Goal: Task Accomplishment & Management: Manage account settings

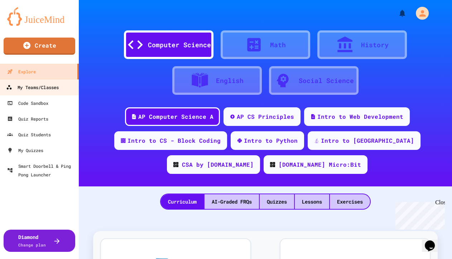
click at [59, 87] on div "My Teams/Classes" at bounding box center [32, 87] width 53 height 9
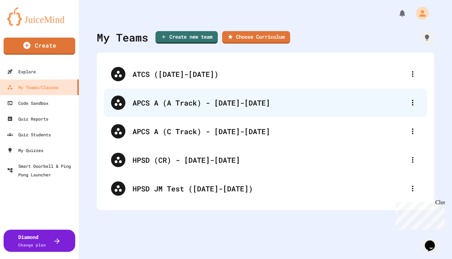
click at [189, 103] on div "APCS A (A Track) - [DATE]-[DATE]" at bounding box center [268, 102] width 273 height 11
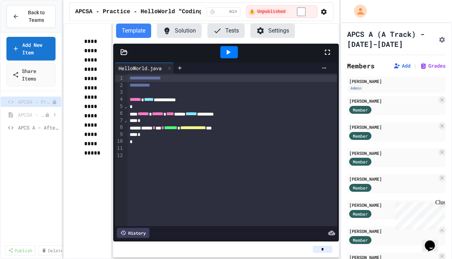
click at [35, 115] on span "APCSA - Sample "interactive Lesson"" at bounding box center [31, 115] width 27 height 8
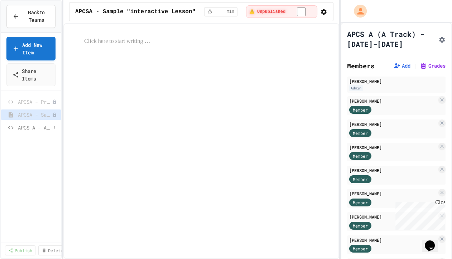
click at [37, 125] on span "APCS A - After AP Project" at bounding box center [34, 128] width 33 height 8
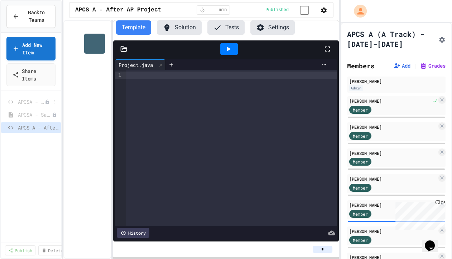
click at [35, 102] on span "APCSA - Practice - HelloWorld "Coding Assignment"" at bounding box center [31, 102] width 27 height 8
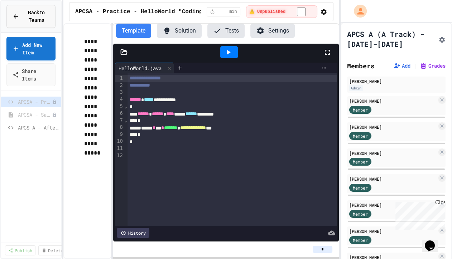
click at [45, 16] on span "Back to Teams" at bounding box center [36, 16] width 26 height 15
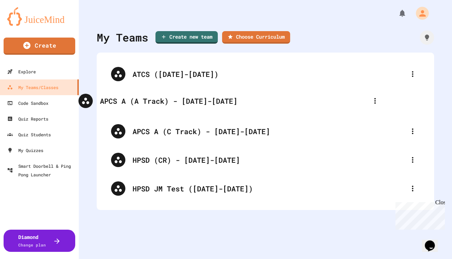
drag, startPoint x: 253, startPoint y: 102, endPoint x: 218, endPoint y: 101, distance: 35.1
click at [218, 101] on div "ATCS (2024-2025) APCS A (A Track) - 2024-2025 APCS A (C Track) - 2024-2025 HPSD…" at bounding box center [265, 131] width 323 height 143
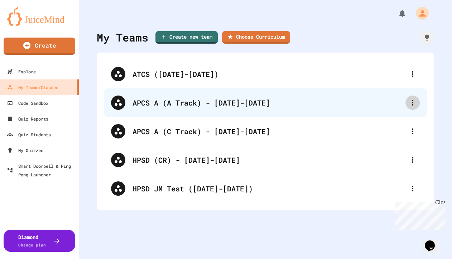
click at [412, 102] on icon at bounding box center [412, 103] width 1 height 6
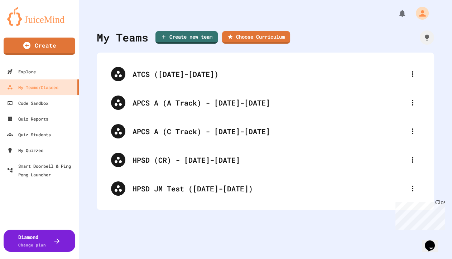
drag, startPoint x: 262, startPoint y: 103, endPoint x: 159, endPoint y: 97, distance: 103.3
click at [185, 37] on link "Create new team" at bounding box center [187, 36] width 62 height 13
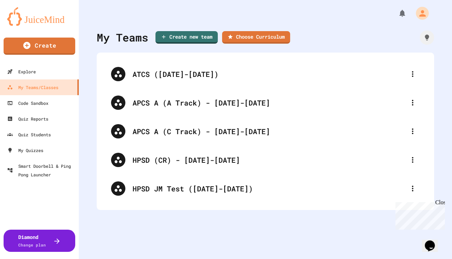
paste input "**********"
type input "**********"
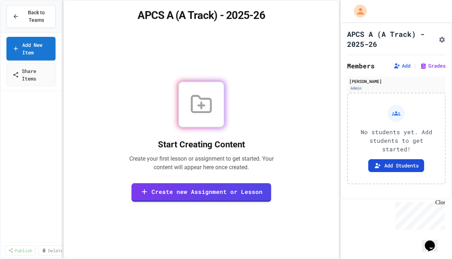
click at [395, 166] on button "Add Students" at bounding box center [396, 165] width 56 height 13
click at [41, 20] on span "Back to Teams" at bounding box center [36, 16] width 26 height 15
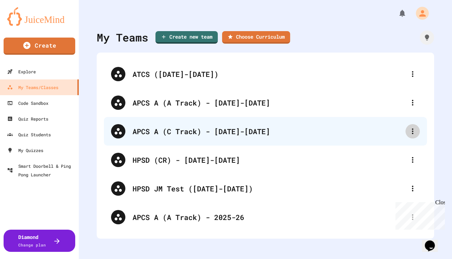
click at [408, 132] on icon at bounding box center [412, 131] width 9 height 9
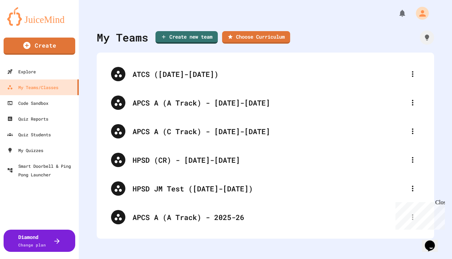
drag, startPoint x: 257, startPoint y: 101, endPoint x: 159, endPoint y: 102, distance: 97.4
click at [190, 36] on link "Create new team" at bounding box center [186, 36] width 59 height 13
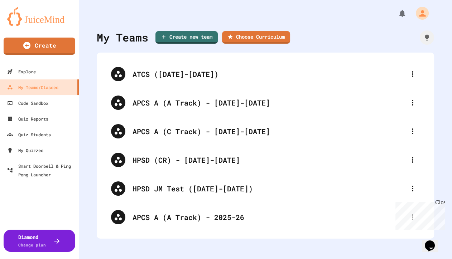
paste input "**********"
type input "**********"
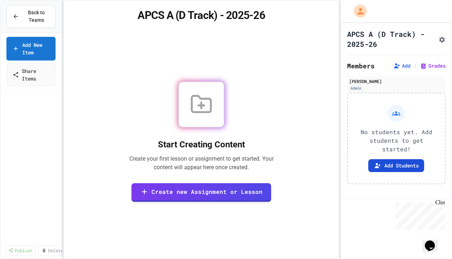
click at [400, 166] on button "Add Students" at bounding box center [396, 165] width 56 height 13
click at [40, 10] on span "Back to Teams" at bounding box center [36, 16] width 26 height 15
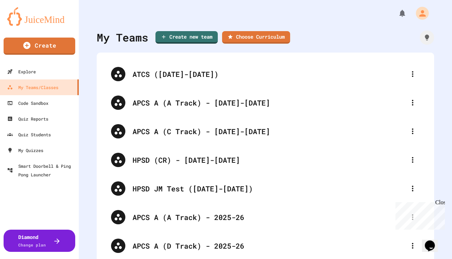
click at [441, 204] on div "Close" at bounding box center [439, 203] width 9 height 9
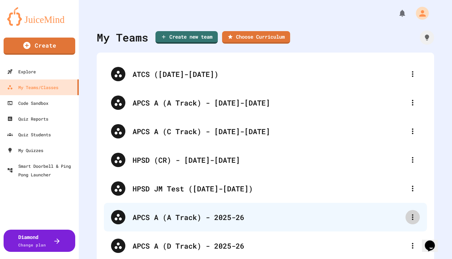
click at [408, 218] on icon at bounding box center [412, 217] width 9 height 9
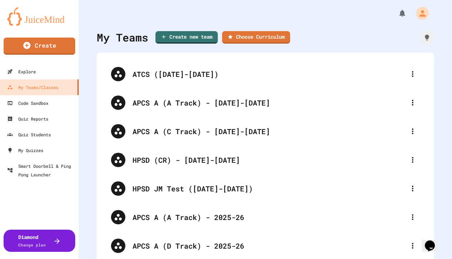
click at [438, 259] on div at bounding box center [226, 260] width 452 height 0
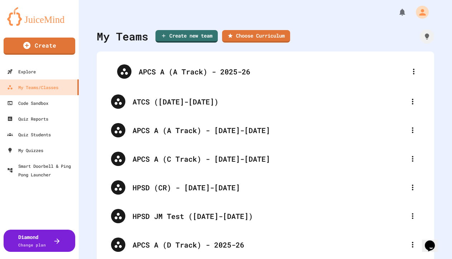
drag, startPoint x: 121, startPoint y: 218, endPoint x: 127, endPoint y: 71, distance: 147.6
click at [127, 71] on div "ATCS (2024-2025) APCS A (A Track) - 2024-2025 APCS A (C Track) - 2024-2025 HPSD…" at bounding box center [265, 159] width 323 height 201
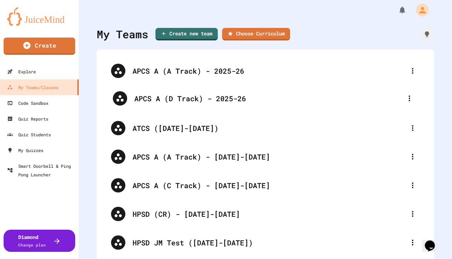
drag, startPoint x: 117, startPoint y: 247, endPoint x: 120, endPoint y: 95, distance: 152.2
click at [120, 95] on div "APCS A (A Track) - 2025-26 ATCS (2024-2025) APCS A (A Track) - 2024-2025 APCS A…" at bounding box center [265, 157] width 323 height 201
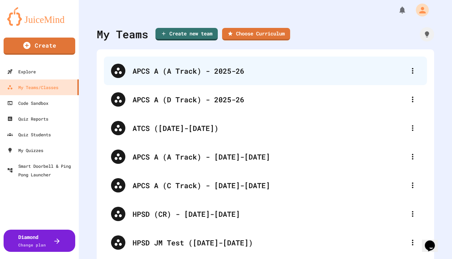
click at [183, 70] on div "APCS A (A Track) - 2025-26" at bounding box center [268, 71] width 273 height 11
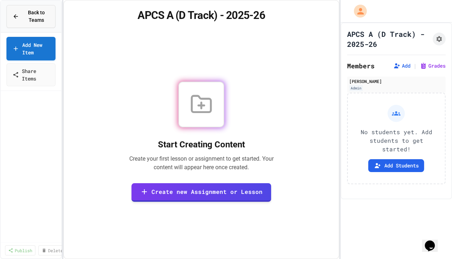
click at [29, 13] on span "Back to Teams" at bounding box center [36, 16] width 26 height 15
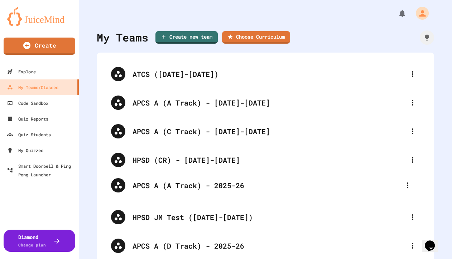
scroll to position [1, 0]
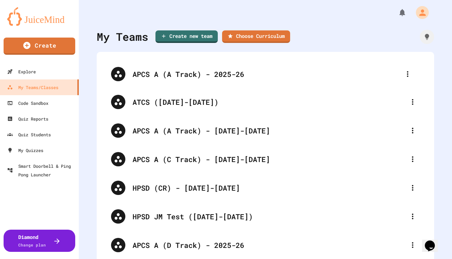
drag, startPoint x: 120, startPoint y: 217, endPoint x: 120, endPoint y: 71, distance: 146.1
click at [120, 71] on div "ATCS ([DATE]-[DATE]) APCS A (A Track) - [DATE]-[DATE] APCS A (C Track) - [DATE]…" at bounding box center [265, 159] width 323 height 201
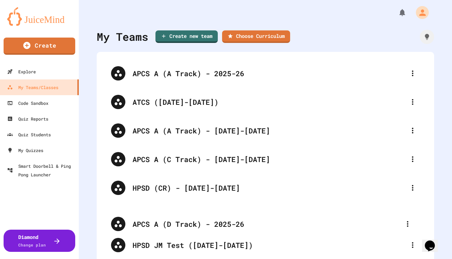
scroll to position [3, 0]
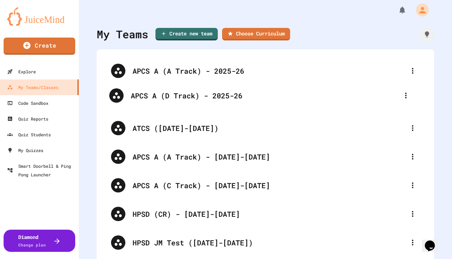
drag, startPoint x: 120, startPoint y: 246, endPoint x: 118, endPoint y: 90, distance: 156.8
click at [118, 90] on div "APCS A (A Track) - 2025-26 ATCS ([DATE]-[DATE]) APCS A (A Track) - [DATE]-[DATE…" at bounding box center [265, 157] width 323 height 201
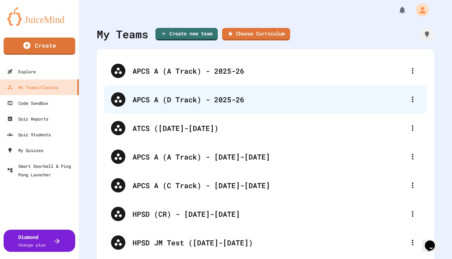
click at [174, 101] on div "APCS A (D Track) - 2025-26" at bounding box center [268, 99] width 273 height 11
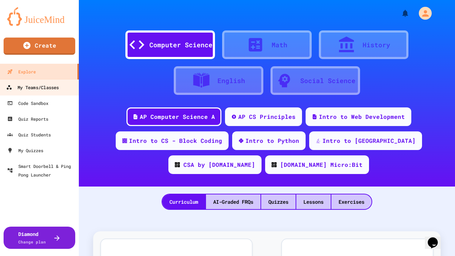
click at [47, 91] on div "My Teams/Classes" at bounding box center [32, 87] width 53 height 9
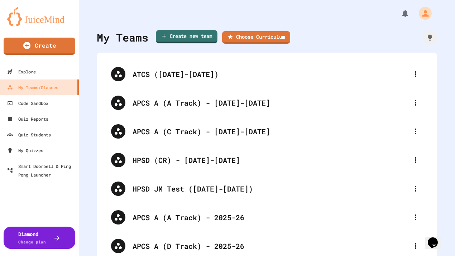
click at [199, 35] on link "Create new team" at bounding box center [187, 36] width 62 height 13
type input "**********"
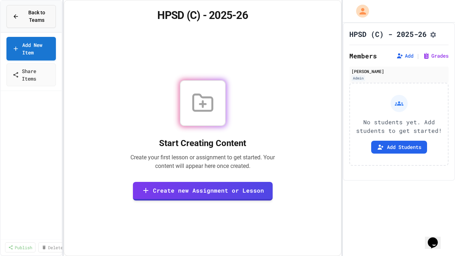
click at [39, 22] on span "Back to Teams" at bounding box center [36, 16] width 26 height 15
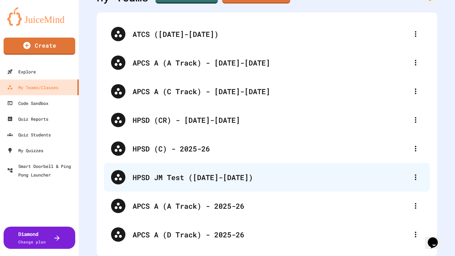
scroll to position [44, 0]
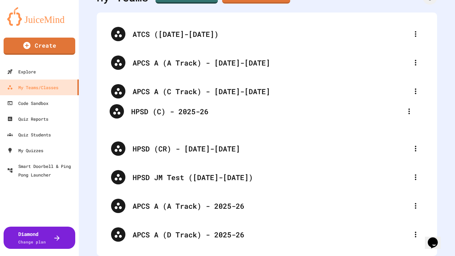
drag, startPoint x: 119, startPoint y: 145, endPoint x: 117, endPoint y: 106, distance: 38.7
click at [117, 106] on div "ATCS ([DATE]-[DATE]) APCS A (A Track) - [DATE]-[DATE] APCS A (C Track) - [DATE]…" at bounding box center [267, 134] width 326 height 229
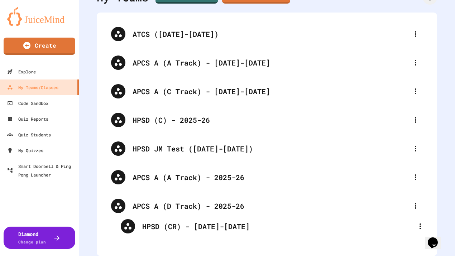
drag, startPoint x: 119, startPoint y: 145, endPoint x: 130, endPoint y: 229, distance: 84.1
click at [130, 229] on div "ATCS ([DATE]-[DATE]) APCS A (A Track) - [DATE]-[DATE] APCS A (C Track) - [DATE]…" at bounding box center [267, 134] width 326 height 229
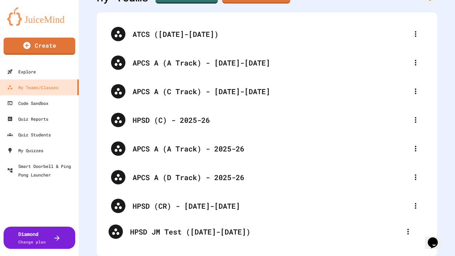
drag, startPoint x: 121, startPoint y: 150, endPoint x: 119, endPoint y: 236, distance: 86.3
click at [119, 236] on div "ATCS ([DATE]-[DATE]) APCS A (A Track) - [DATE]-[DATE] APCS A (C Track) - [DATE]…" at bounding box center [267, 134] width 326 height 229
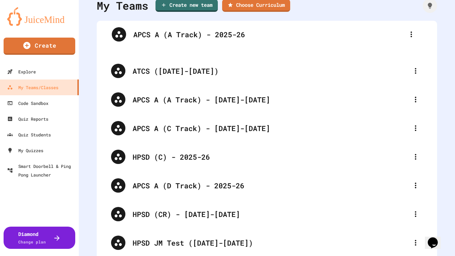
scroll to position [0, 0]
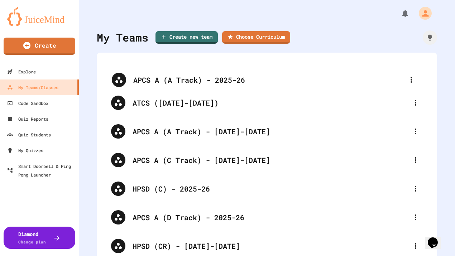
drag, startPoint x: 120, startPoint y: 145, endPoint x: 121, endPoint y: 78, distance: 67.0
click at [121, 78] on div "ATCS ([DATE]-[DATE]) APCS A (A Track) - [DATE]-[DATE] APCS A (C Track) - [DATE]…" at bounding box center [267, 174] width 326 height 229
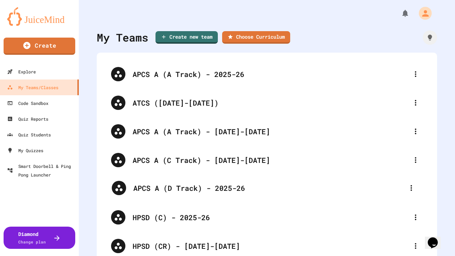
scroll to position [1, 0]
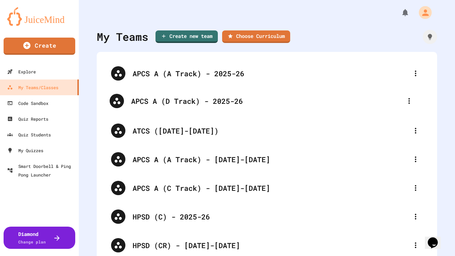
drag, startPoint x: 119, startPoint y: 217, endPoint x: 118, endPoint y: 97, distance: 120.7
click at [118, 97] on div "APCS A (A Track) - 2025-26 ATCS ([DATE]-[DATE]) APCS A (A Track) - [DATE]-[DATE…" at bounding box center [267, 173] width 326 height 229
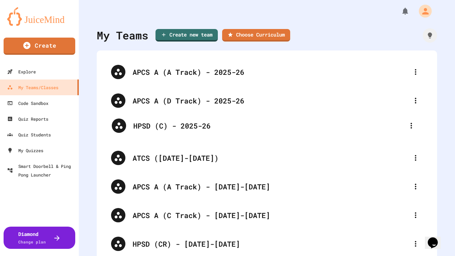
drag, startPoint x: 120, startPoint y: 215, endPoint x: 121, endPoint y: 119, distance: 96.0
click at [121, 119] on div "APCS A (A Track) - 2025-26 APCS A (D Track) - 2025-26 ATCS ([DATE]-[DATE]) APCS…" at bounding box center [267, 172] width 326 height 229
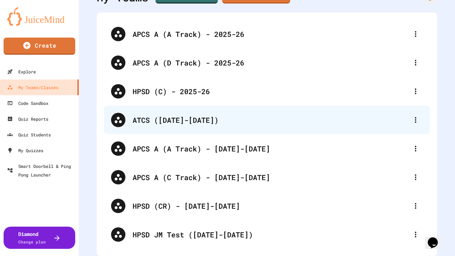
scroll to position [45, 0]
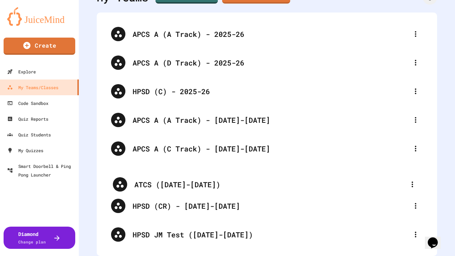
drag, startPoint x: 119, startPoint y: 113, endPoint x: 122, endPoint y: 188, distance: 74.2
click at [122, 188] on div "APCS A (A Track) - 2025-26 APCS A (D Track) - 2025-26 HPSD (C) - 2025-26 ATCS (…" at bounding box center [267, 134] width 326 height 229
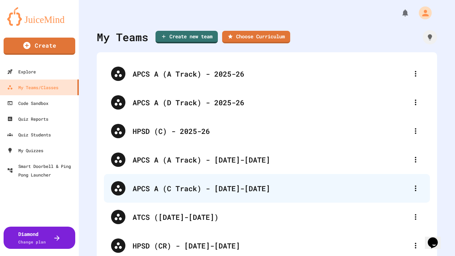
scroll to position [0, 0]
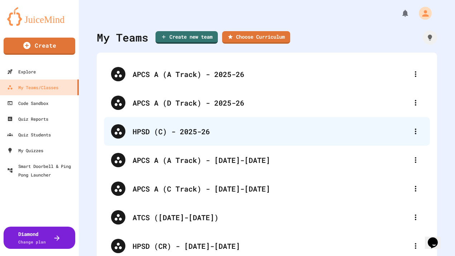
click at [122, 133] on div at bounding box center [118, 131] width 14 height 14
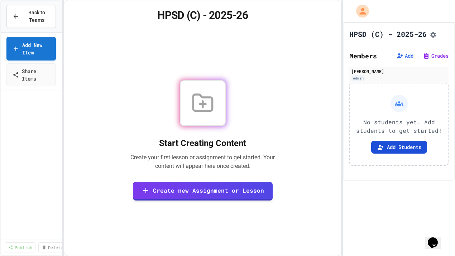
click at [402, 154] on button "Add Students" at bounding box center [399, 147] width 56 height 13
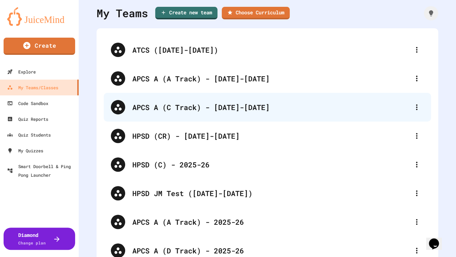
scroll to position [25, 0]
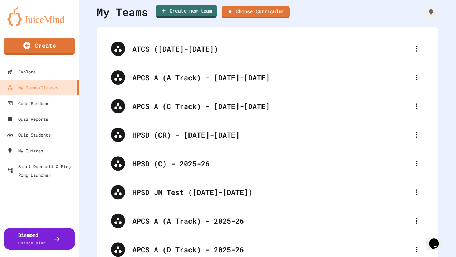
click at [196, 11] on link "Create new team" at bounding box center [187, 11] width 62 height 13
type input "**********"
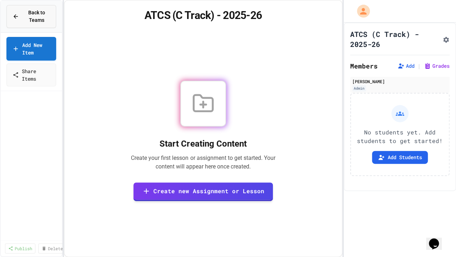
click at [39, 16] on span "Back to Teams" at bounding box center [36, 16] width 27 height 15
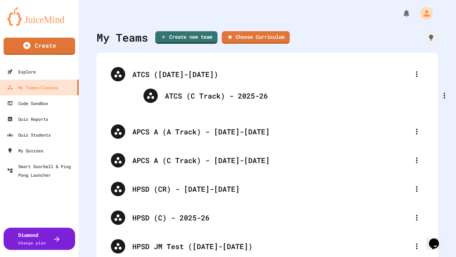
drag, startPoint x: 118, startPoint y: 230, endPoint x: 152, endPoint y: 92, distance: 142.8
click at [152, 92] on div "ATCS (2024-2025) APCS A (A Track) - 2024-2025 APCS A (C Track) - 2024-2025 HPSD…" at bounding box center [268, 189] width 328 height 258
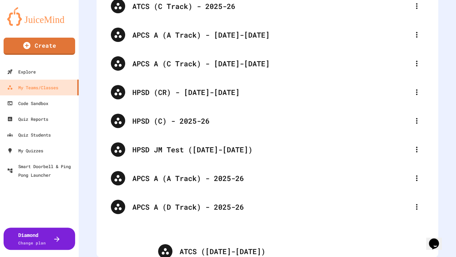
scroll to position [73, 0]
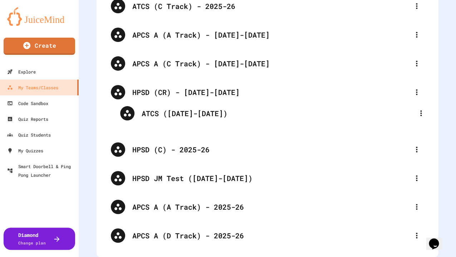
drag, startPoint x: 118, startPoint y: 74, endPoint x: 134, endPoint y: 120, distance: 47.7
click at [134, 120] on div "ATCS (2024-2025) ATCS (C Track) - 2025-26 APCS A (A Track) - 2024-2025 APCS A (…" at bounding box center [268, 121] width 328 height 258
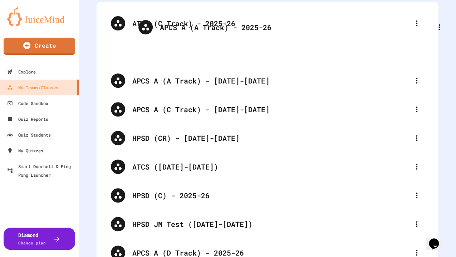
scroll to position [0, 0]
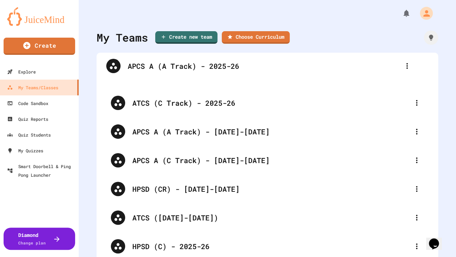
drag, startPoint x: 120, startPoint y: 205, endPoint x: 116, endPoint y: 62, distance: 142.9
click at [117, 62] on div "ATCS (C Track) - 2025-26 APCS A (A Track) - 2024-2025 APCS A (C Track) - 2024-2…" at bounding box center [268, 189] width 328 height 258
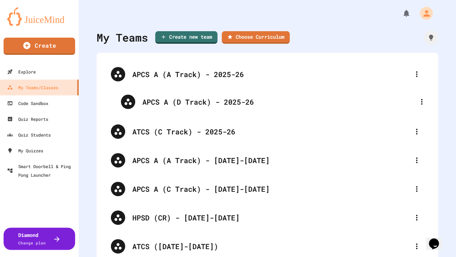
drag, startPoint x: 119, startPoint y: 232, endPoint x: 130, endPoint y: 99, distance: 134.0
click at [130, 99] on div "APCS A (A Track) - 2025-26 ATCS (C Track) - 2025-26 APCS A (A Track) - 2024-202…" at bounding box center [268, 189] width 328 height 258
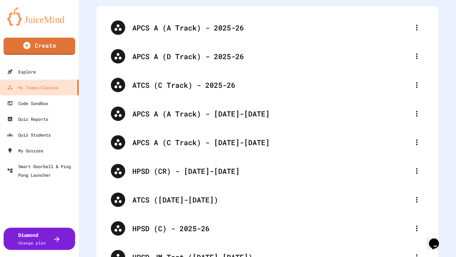
scroll to position [49, 0]
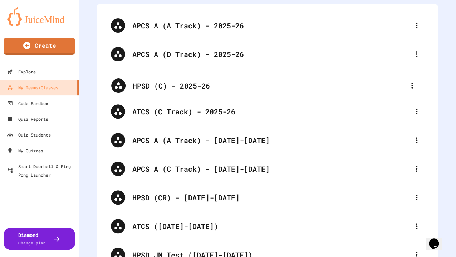
drag, startPoint x: 120, startPoint y: 228, endPoint x: 121, endPoint y: 83, distance: 145.7
click at [121, 83] on div "APCS A (A Track) - 2025-26 APCS A (D Track) - 2025-26 ATCS (C Track) - 2025-26 …" at bounding box center [268, 140] width 328 height 258
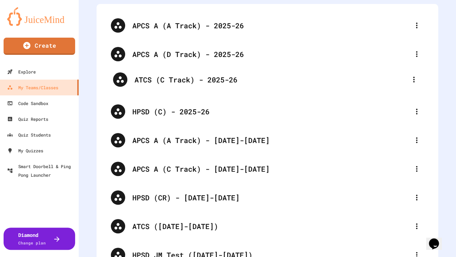
drag, startPoint x: 120, startPoint y: 111, endPoint x: 122, endPoint y: 77, distance: 33.7
click at [122, 77] on div "APCS A (A Track) - 2025-26 APCS A (D Track) - 2025-26 HPSD (C) - 2025-26 ATCS (…" at bounding box center [268, 140] width 328 height 258
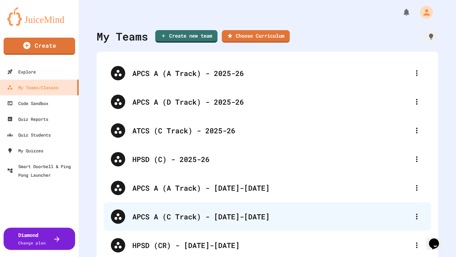
scroll to position [0, 0]
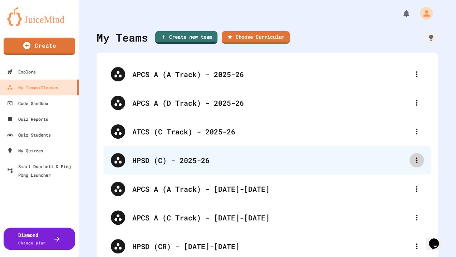
click at [413, 161] on icon at bounding box center [417, 160] width 9 height 9
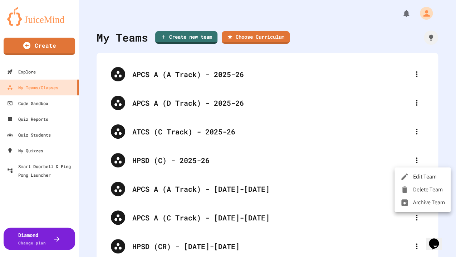
click at [416, 174] on li "Edit Team" at bounding box center [423, 176] width 56 height 13
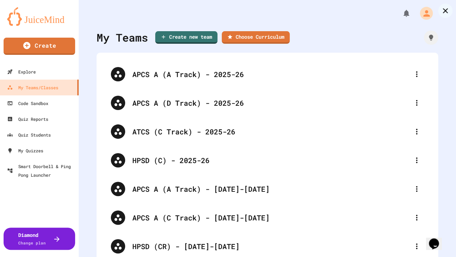
type input "**********"
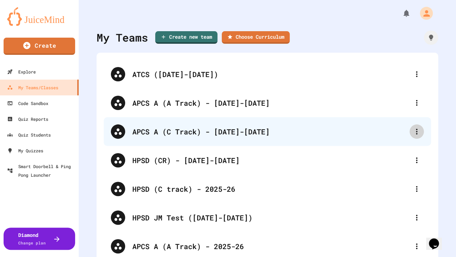
click at [413, 133] on icon at bounding box center [417, 131] width 9 height 9
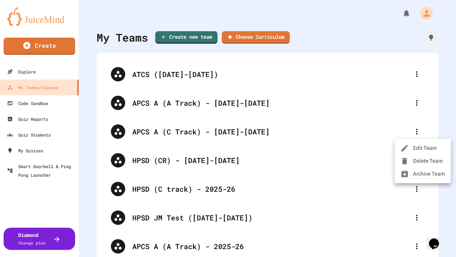
click at [417, 146] on li "Edit Team" at bounding box center [423, 147] width 56 height 13
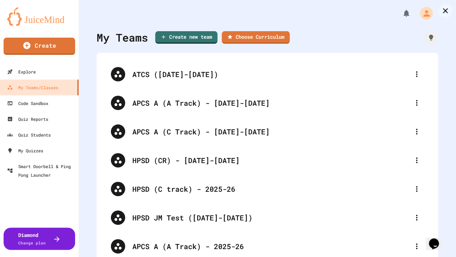
type input "**********"
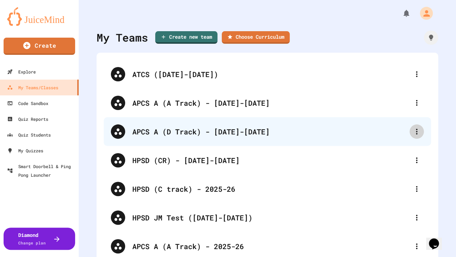
click at [413, 131] on icon at bounding box center [417, 131] width 9 height 9
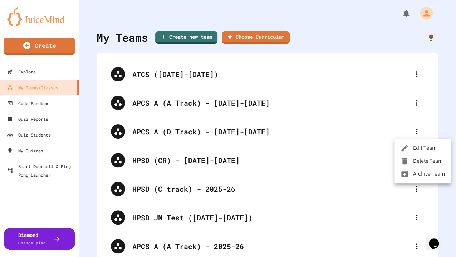
click at [409, 146] on icon at bounding box center [405, 148] width 9 height 9
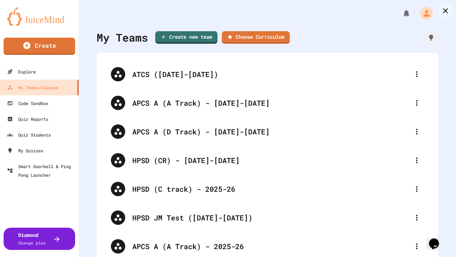
type input "**********"
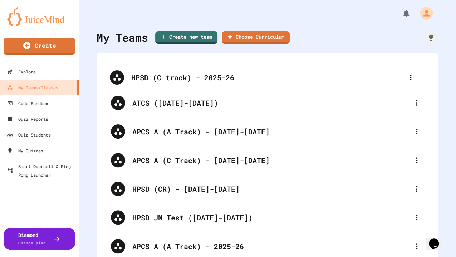
drag, startPoint x: 123, startPoint y: 187, endPoint x: 122, endPoint y: 72, distance: 115.3
click at [122, 72] on div "ATCS (2024-2025) APCS A (A Track) - 2024-2025 APCS A (C Track) - 2024-2025 HPSD…" at bounding box center [268, 189] width 328 height 258
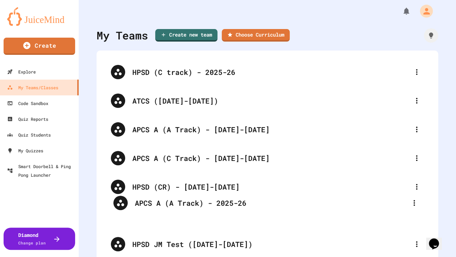
scroll to position [2, 0]
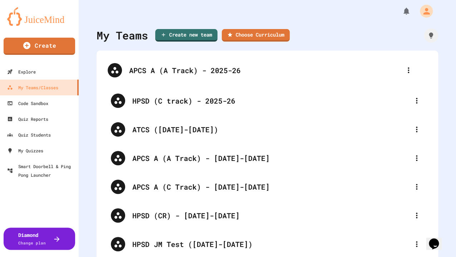
drag, startPoint x: 117, startPoint y: 245, endPoint x: 113, endPoint y: 66, distance: 179.0
click at [114, 65] on div "HPSD (C track) - 2025-26 ATCS (2024-2025) APCS A (A Track) - 2024-2025 APCS A (…" at bounding box center [268, 187] width 328 height 258
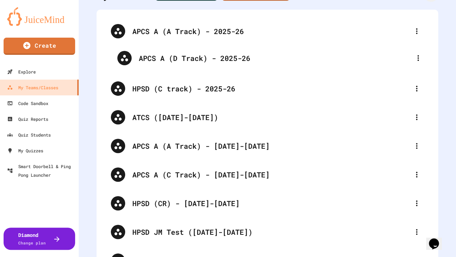
scroll to position [39, 0]
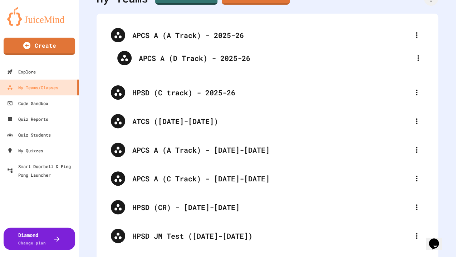
drag, startPoint x: 120, startPoint y: 221, endPoint x: 126, endPoint y: 50, distance: 170.9
click at [126, 50] on div "APCS A (A Track) - 2025-26 HPSD (C track) - 2025-26 ATCS (2024-2025) APCS A (A …" at bounding box center [268, 150] width 328 height 258
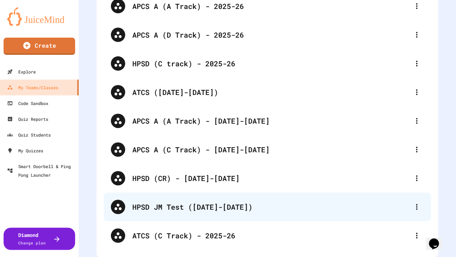
scroll to position [73, 0]
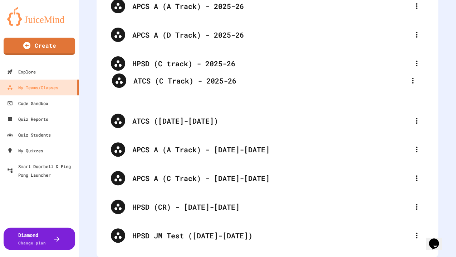
drag, startPoint x: 121, startPoint y: 230, endPoint x: 122, endPoint y: 78, distance: 151.8
click at [122, 78] on div "APCS A (A Track) - 2025-26 APCS A (D Track) - 2025-26 HPSD (C track) - 2025-26 …" at bounding box center [268, 121] width 328 height 258
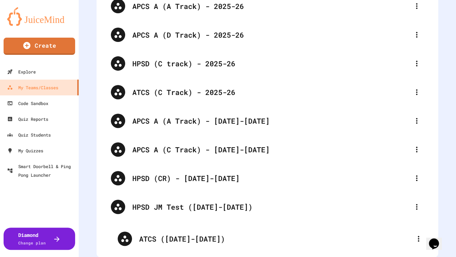
drag, startPoint x: 119, startPoint y: 114, endPoint x: 127, endPoint y: 245, distance: 130.9
click at [127, 245] on div "APCS A (A Track) - 2025-26 APCS A (D Track) - 2025-26 HPSD (C track) - 2025-26 …" at bounding box center [268, 121] width 342 height 272
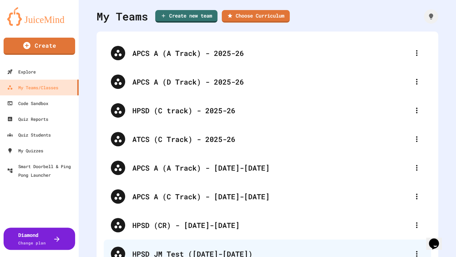
scroll to position [0, 0]
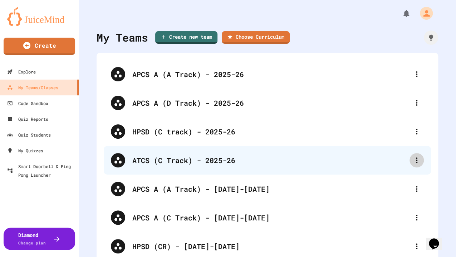
click at [416, 158] on icon at bounding box center [416, 160] width 1 height 6
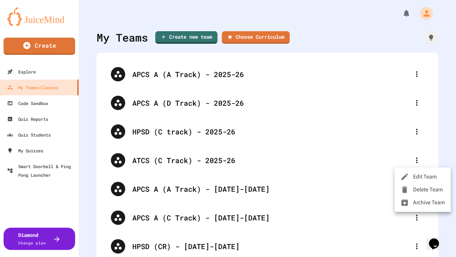
click at [445, 49] on div at bounding box center [228, 128] width 456 height 257
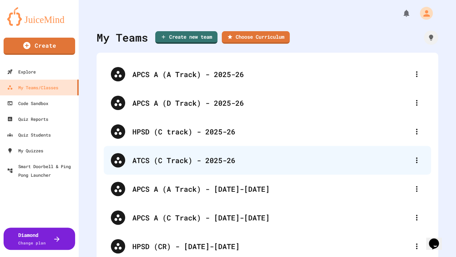
click at [117, 160] on icon at bounding box center [118, 160] width 9 height 9
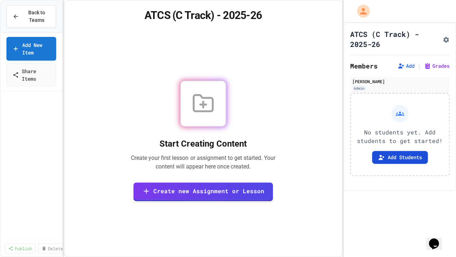
click at [399, 164] on button "Add Students" at bounding box center [400, 157] width 56 height 13
